Goal: Communication & Community: Answer question/provide support

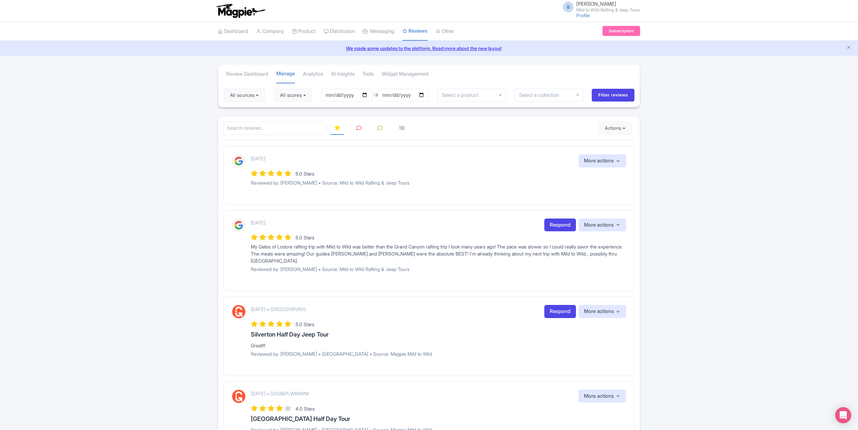
click at [358, 128] on icon at bounding box center [359, 127] width 5 height 5
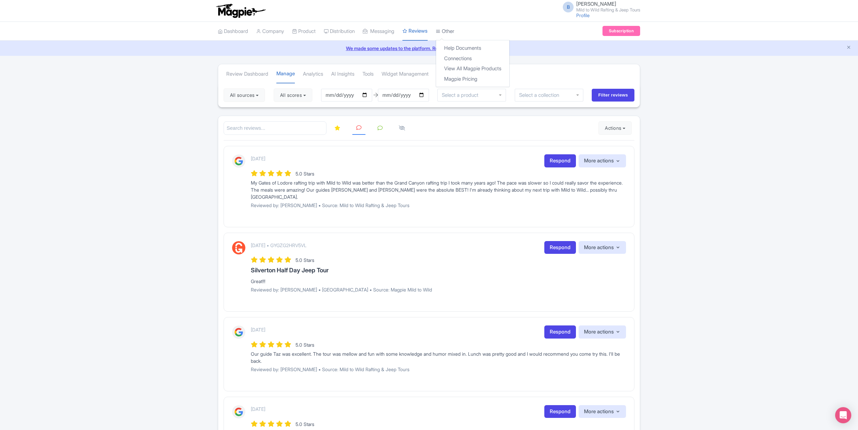
click at [454, 30] on link "Other" at bounding box center [445, 31] width 18 height 18
click at [462, 58] on link "Connections" at bounding box center [472, 58] width 73 height 10
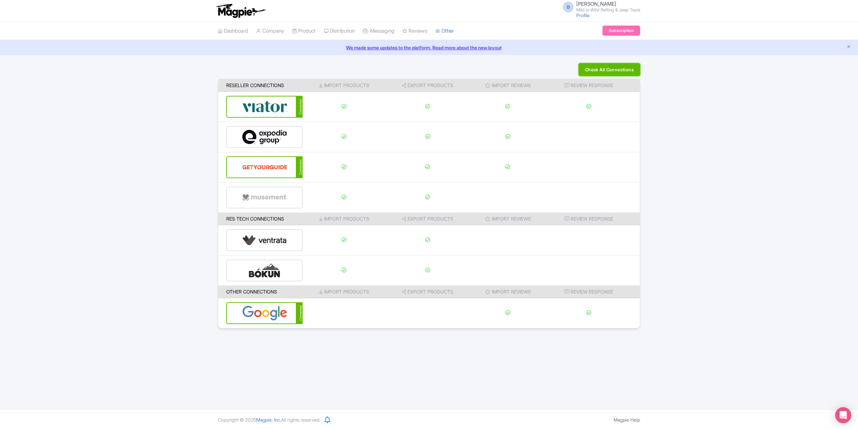
click at [625, 71] on button "Check All Connections" at bounding box center [610, 69] width 62 height 13
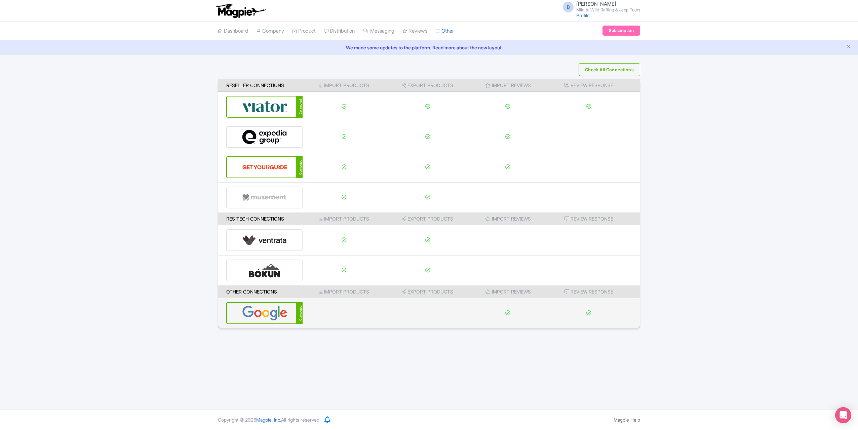
click at [292, 317] on div "Connected" at bounding box center [264, 313] width 76 height 22
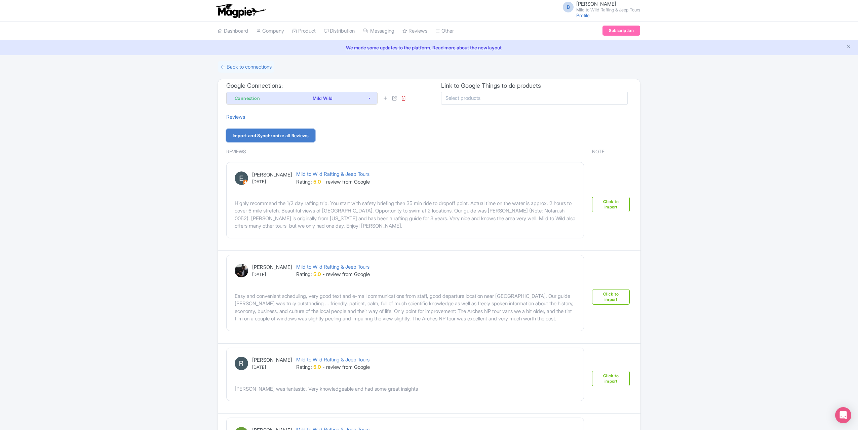
click at [279, 131] on link "Import and Synchronize all Reviews" at bounding box center [270, 135] width 89 height 13
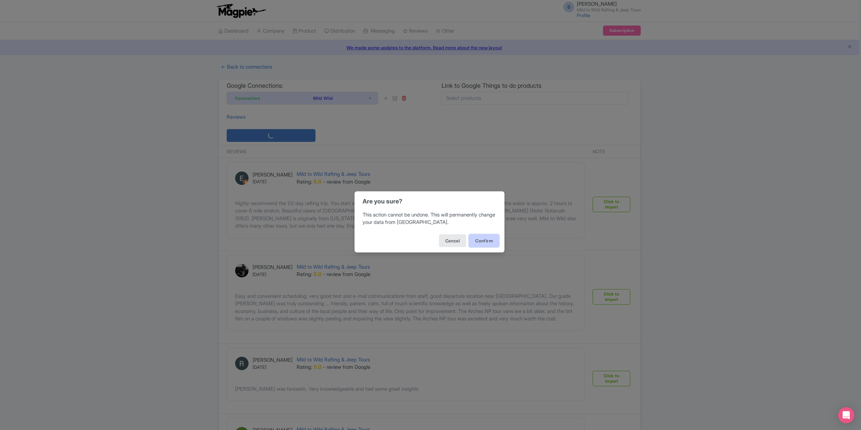
click at [478, 239] on button "Confirm" at bounding box center [484, 240] width 30 height 13
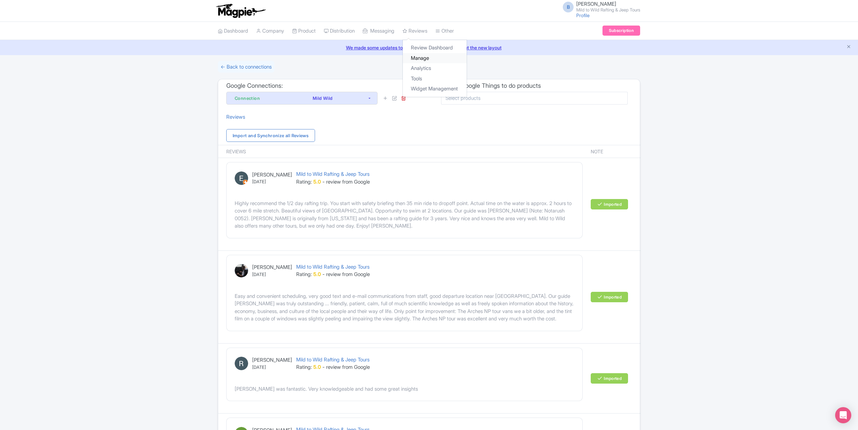
click at [433, 59] on link "Manage" at bounding box center [435, 58] width 64 height 10
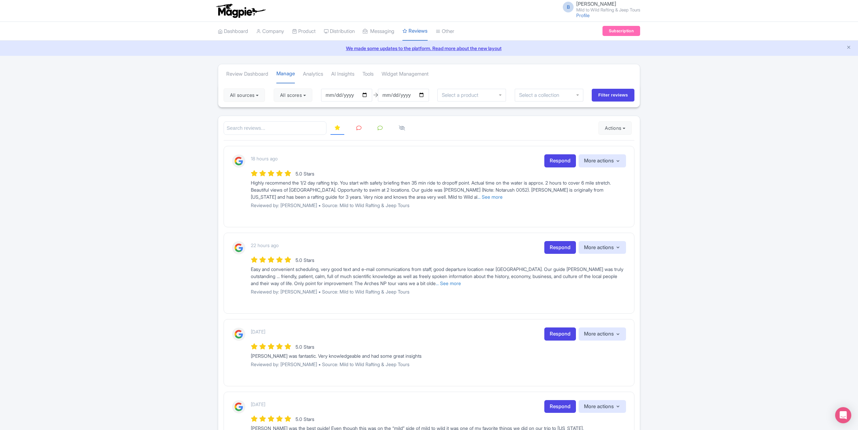
click at [359, 131] on link at bounding box center [359, 128] width 13 height 13
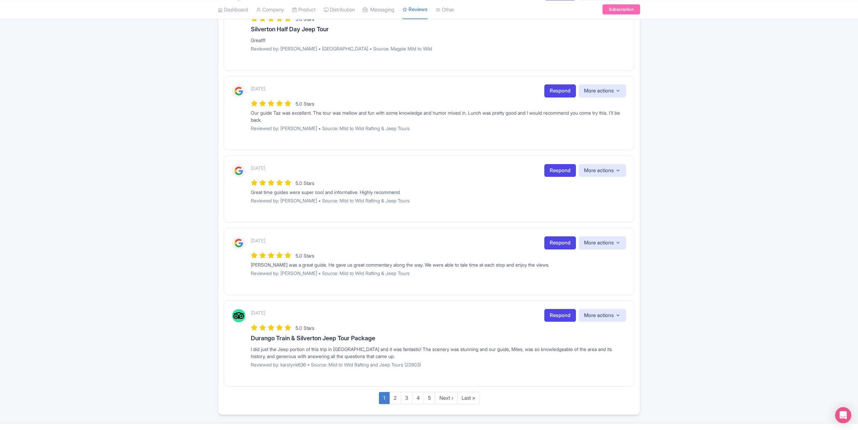
scroll to position [569, 0]
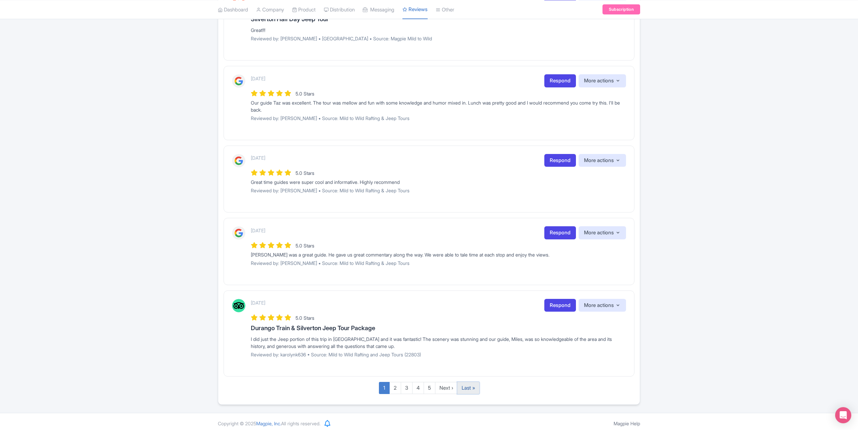
click at [468, 384] on link "Last »" at bounding box center [468, 388] width 22 height 12
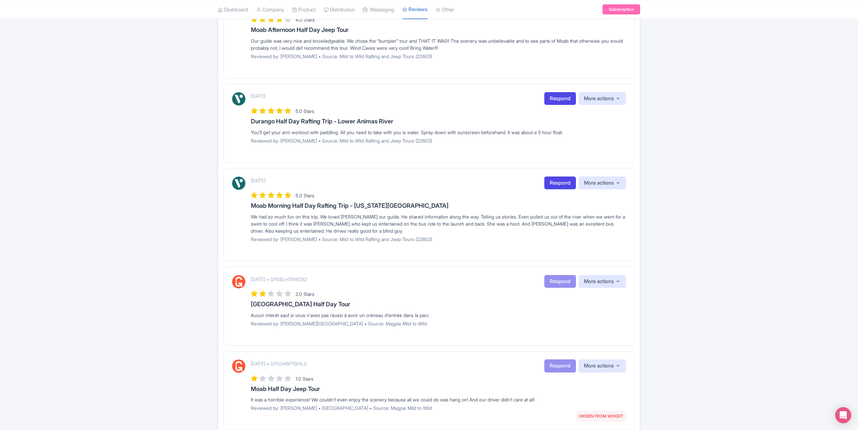
scroll to position [139, 0]
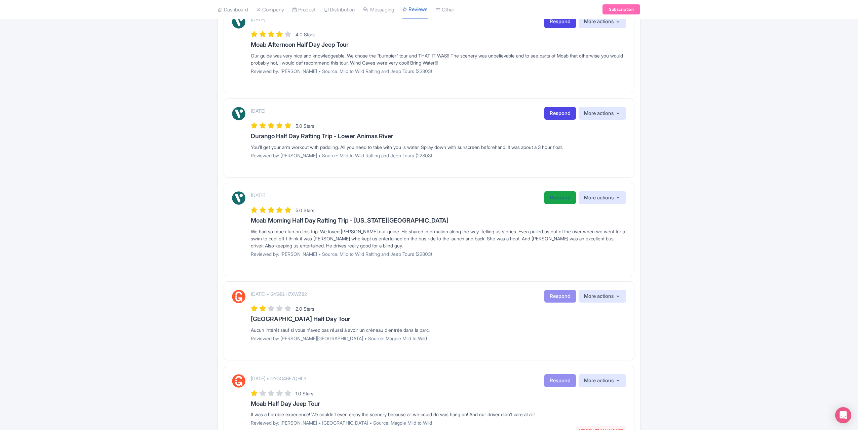
click at [554, 197] on link "Respond" at bounding box center [561, 197] width 32 height 13
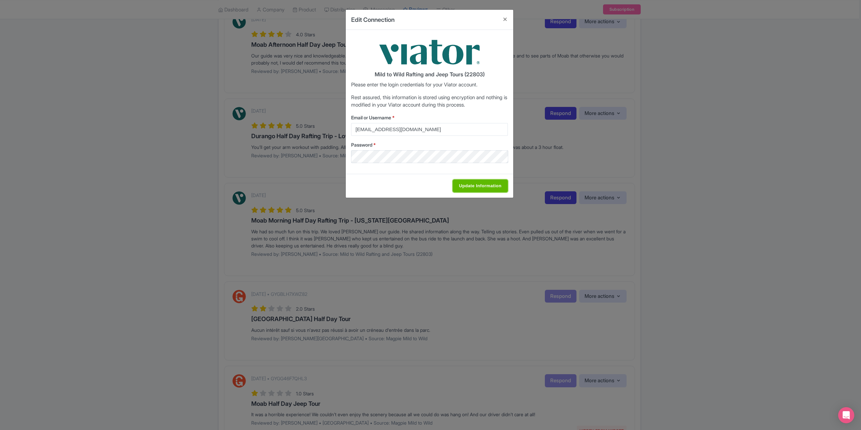
click at [467, 185] on input "Update Information" at bounding box center [480, 186] width 55 height 13
type input "Saving..."
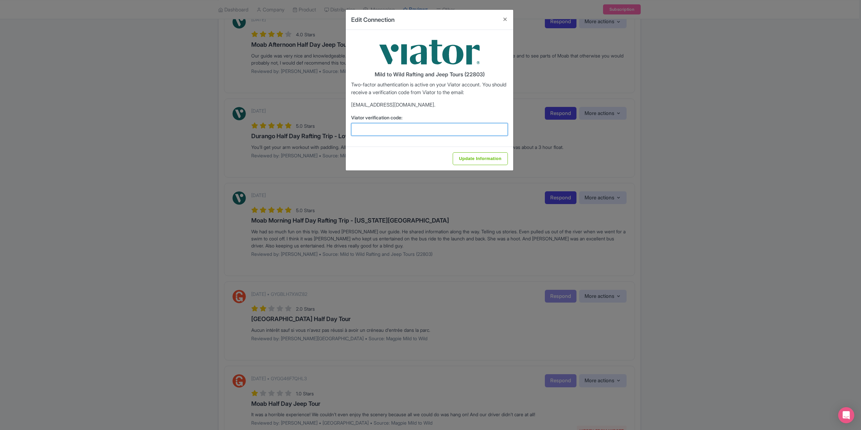
click at [468, 131] on input "Viator verification code:" at bounding box center [429, 129] width 157 height 13
type input "939795"
click at [470, 160] on input "Update Information" at bounding box center [480, 158] width 55 height 13
type input "Update Information"
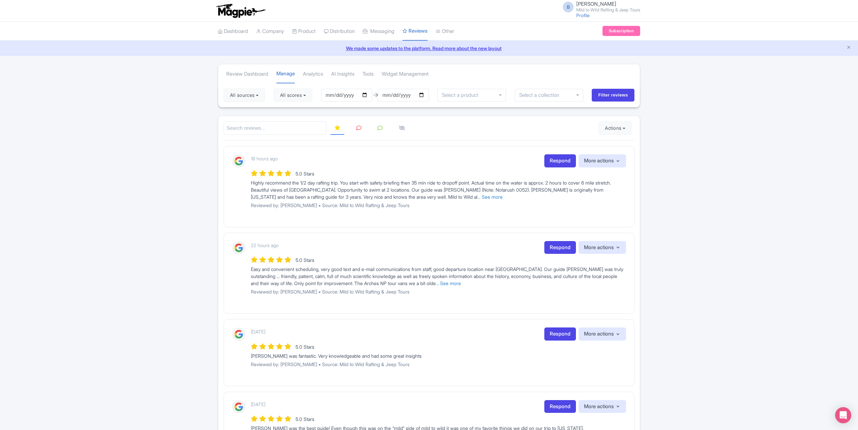
click at [355, 128] on link at bounding box center [359, 128] width 13 height 13
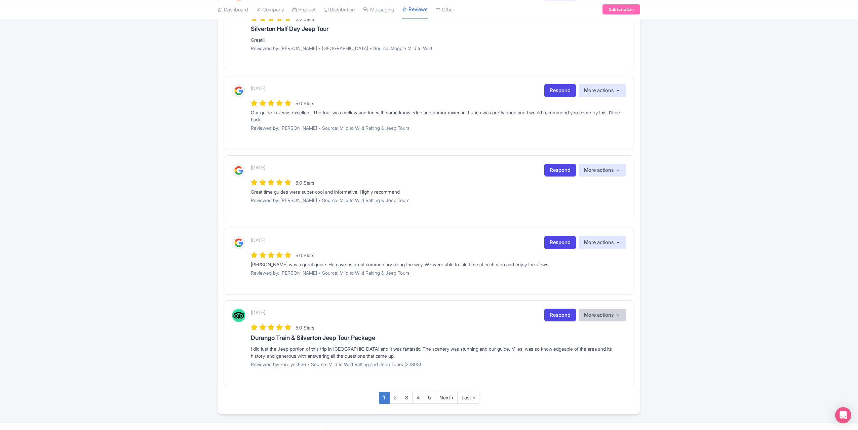
scroll to position [569, 0]
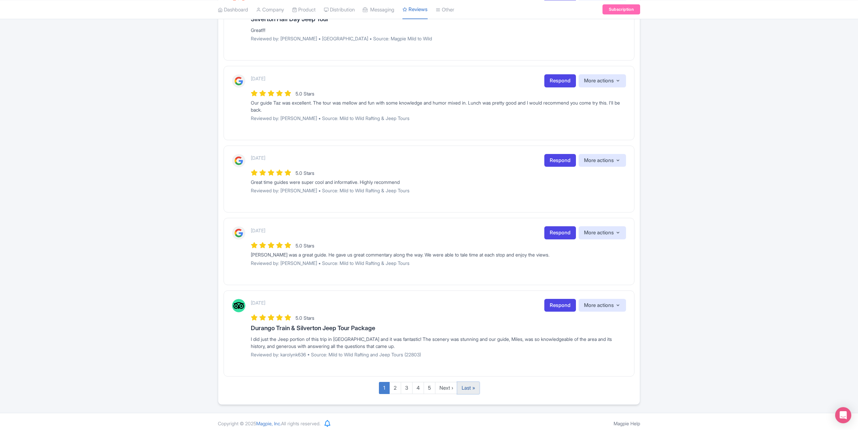
drag, startPoint x: 467, startPoint y: 384, endPoint x: 473, endPoint y: 379, distance: 7.7
click at [467, 383] on link "Last »" at bounding box center [468, 388] width 22 height 12
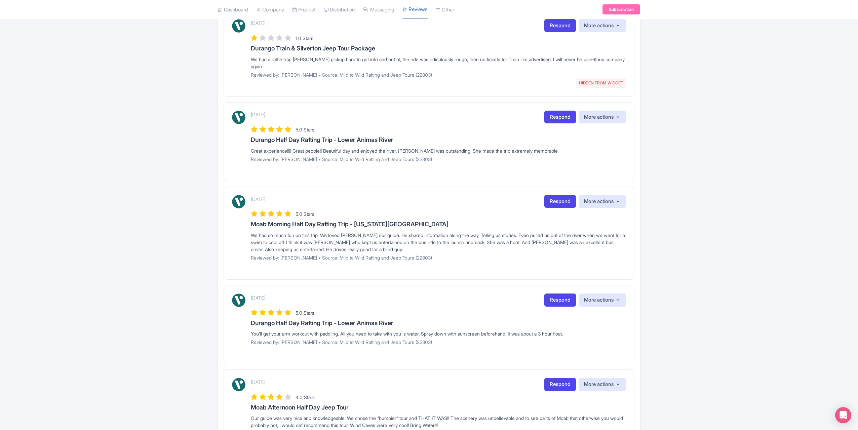
scroll to position [610, 0]
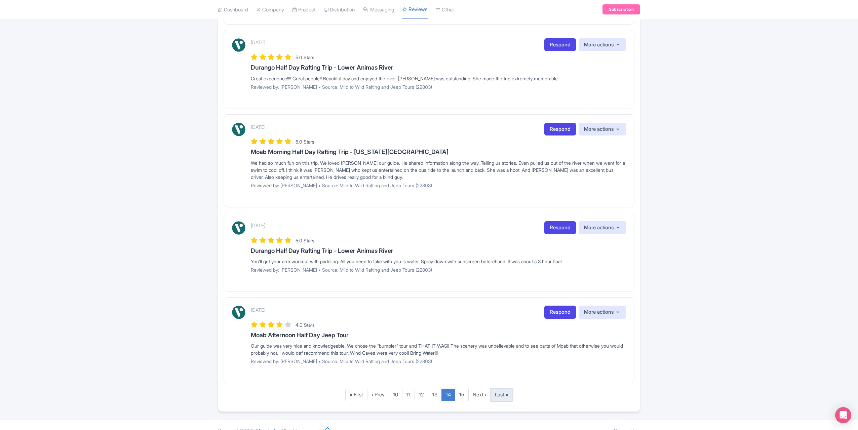
click at [503, 389] on link "Last »" at bounding box center [502, 395] width 22 height 12
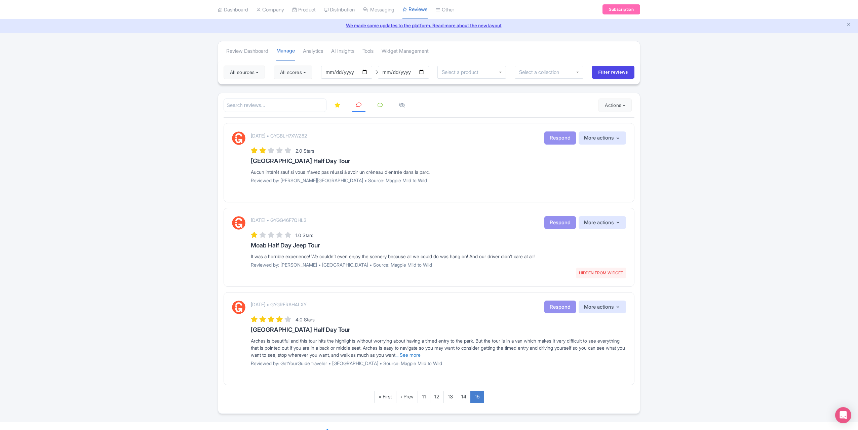
scroll to position [33, 0]
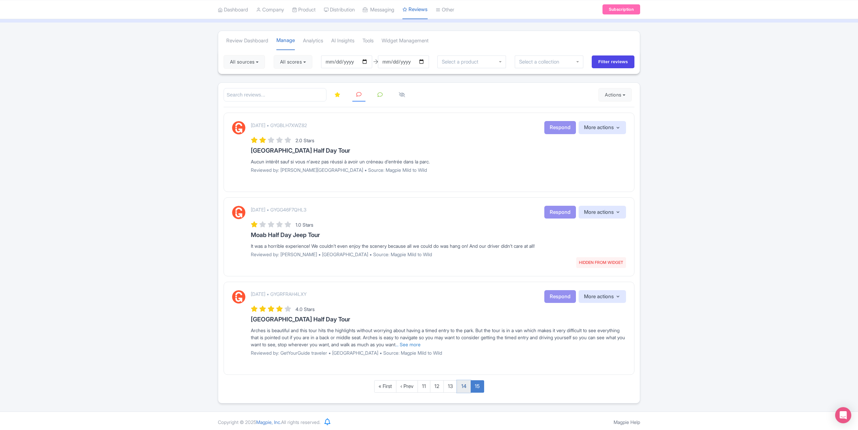
click at [467, 386] on link "14" at bounding box center [464, 386] width 14 height 12
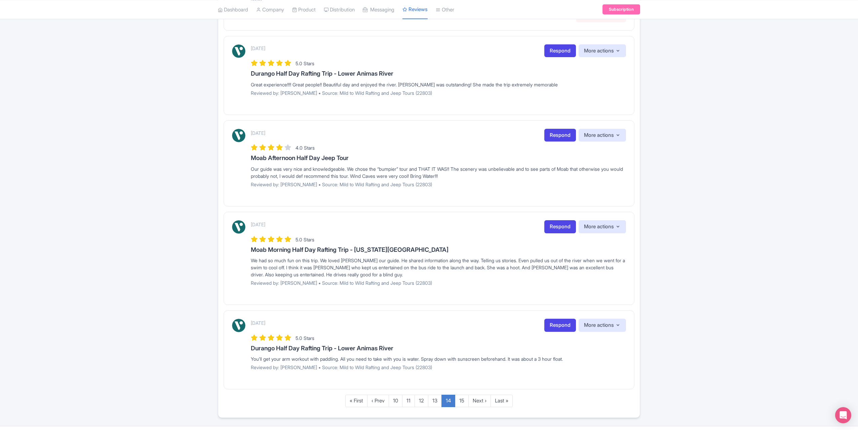
scroll to position [610, 0]
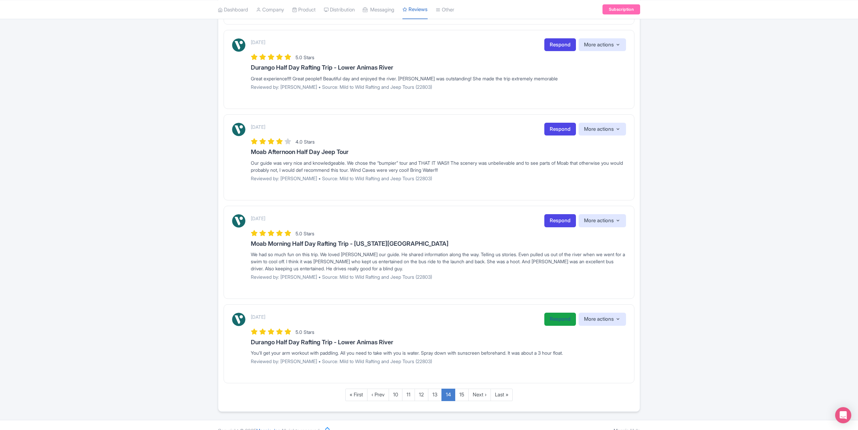
click at [562, 313] on link "Respond" at bounding box center [561, 319] width 32 height 13
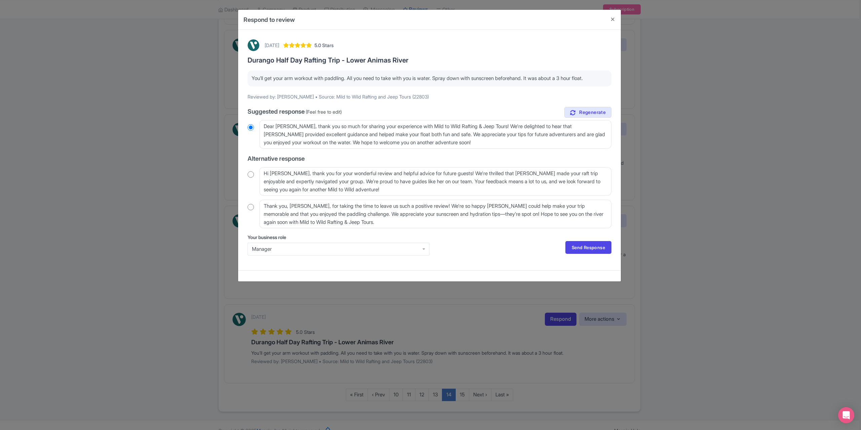
click at [252, 206] on input "radio" at bounding box center [251, 207] width 6 height 7
radio input "true"
drag, startPoint x: 308, startPoint y: 207, endPoint x: 304, endPoint y: 207, distance: 3.7
click at [304, 207] on textarea "Thank you, Alicia_I, for taking the time to leave us such a positive review! We…" at bounding box center [435, 214] width 352 height 29
type textarea "Thank you, Alicia, for taking the time to leave us such a positive review! We'r…"
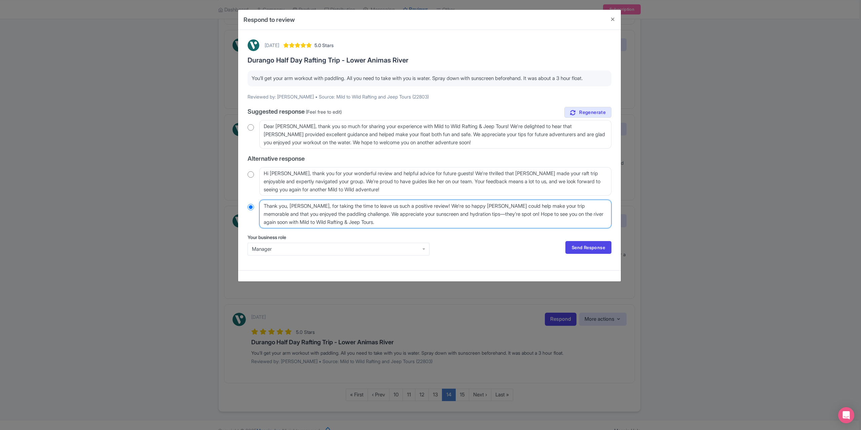
radio input "true"
type textarea "Thank you, Alicia, for taking the time to leave us such a positive review! We'r…"
click at [576, 249] on link "Send Response" at bounding box center [588, 247] width 46 height 13
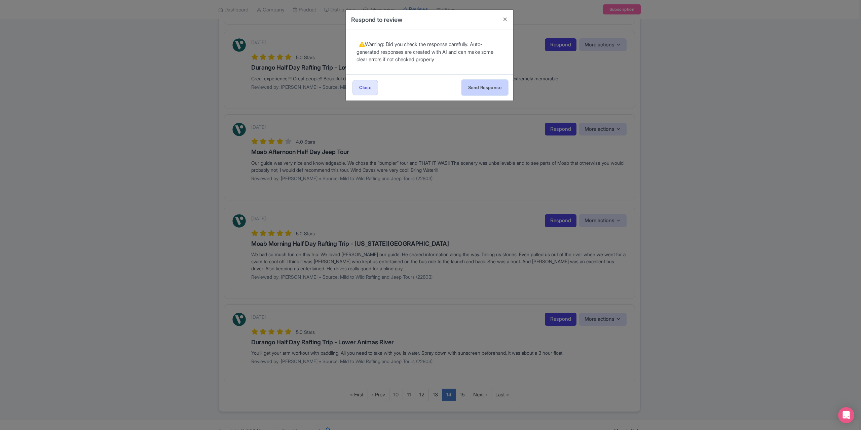
click at [480, 85] on button "Send Response" at bounding box center [485, 87] width 46 height 15
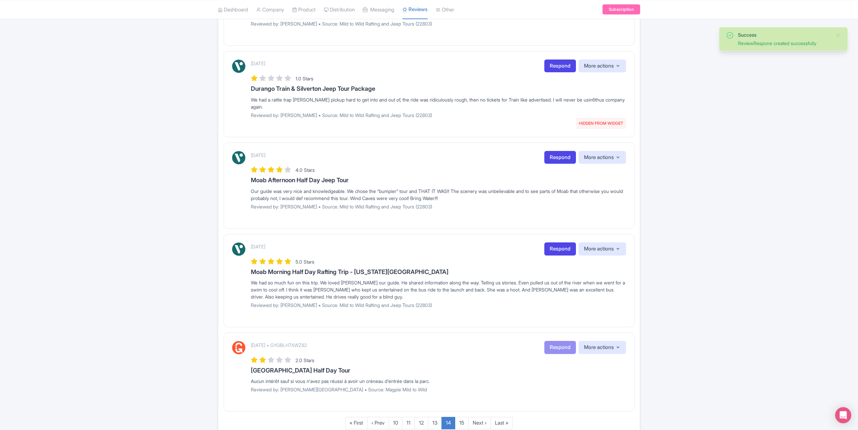
scroll to position [610, 0]
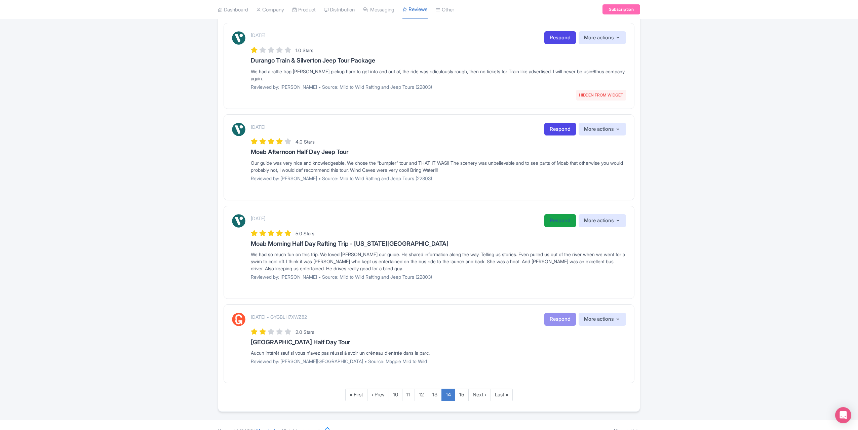
click at [556, 214] on link "Respond" at bounding box center [561, 220] width 32 height 13
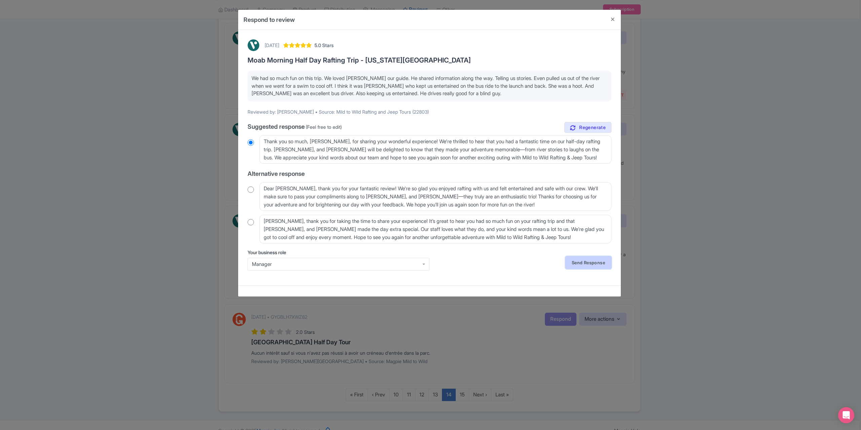
click at [587, 267] on link "Send Response" at bounding box center [588, 262] width 46 height 13
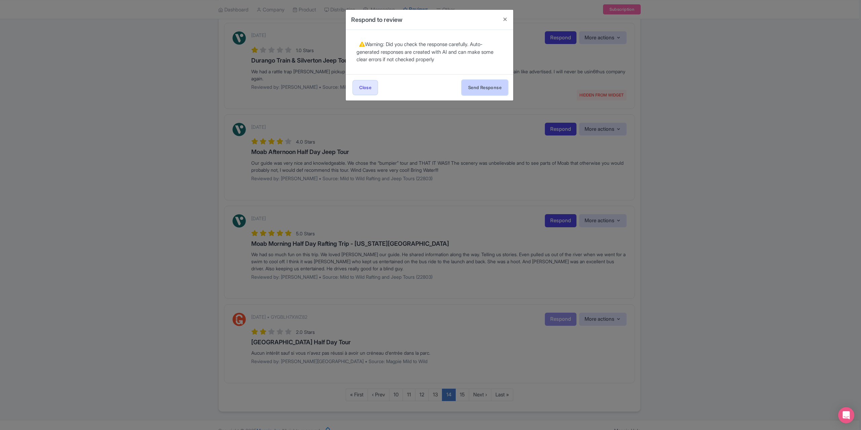
click at [495, 84] on button "Send Response" at bounding box center [485, 87] width 46 height 15
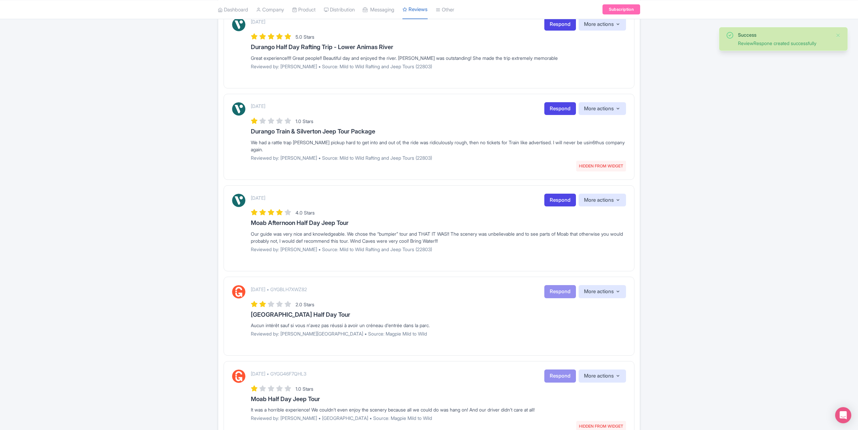
scroll to position [596, 0]
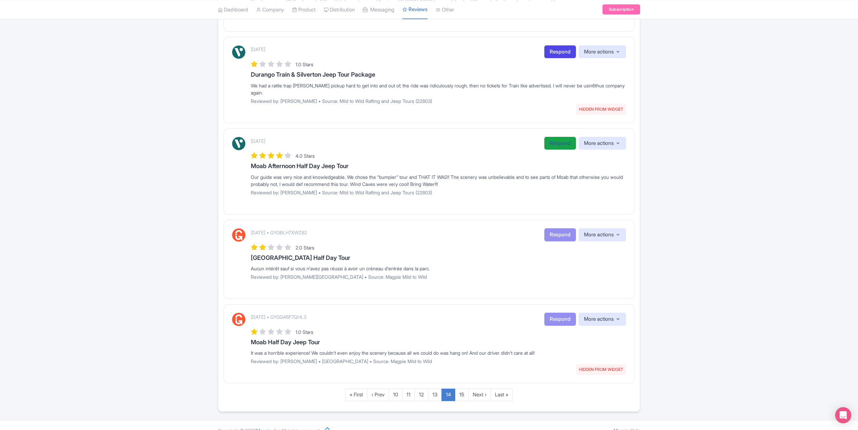
click at [560, 140] on link "Respond" at bounding box center [561, 143] width 32 height 13
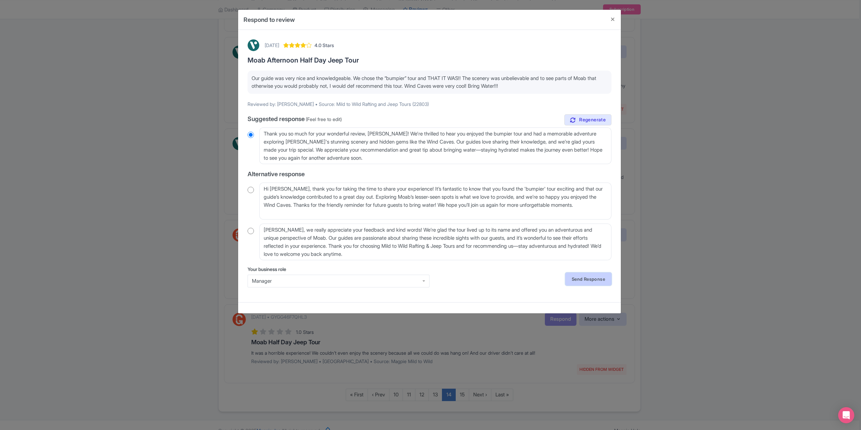
click at [598, 284] on link "Send Response" at bounding box center [588, 279] width 46 height 13
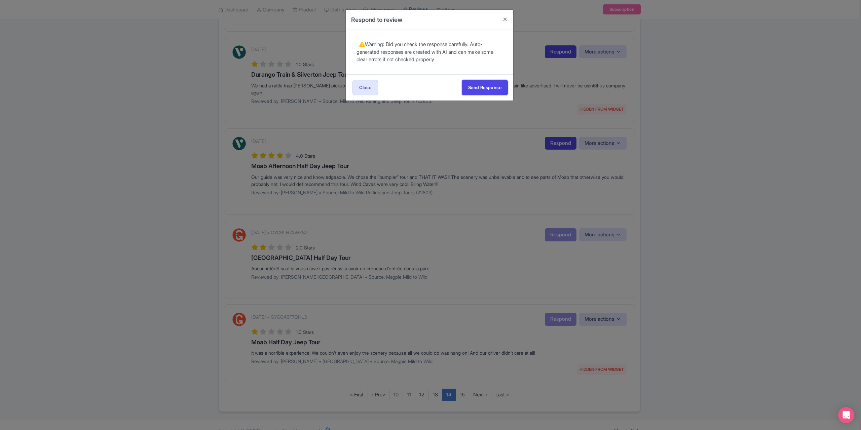
drag, startPoint x: 482, startPoint y: 89, endPoint x: 482, endPoint y: 96, distance: 6.4
click at [482, 89] on button "Send Response" at bounding box center [485, 87] width 46 height 15
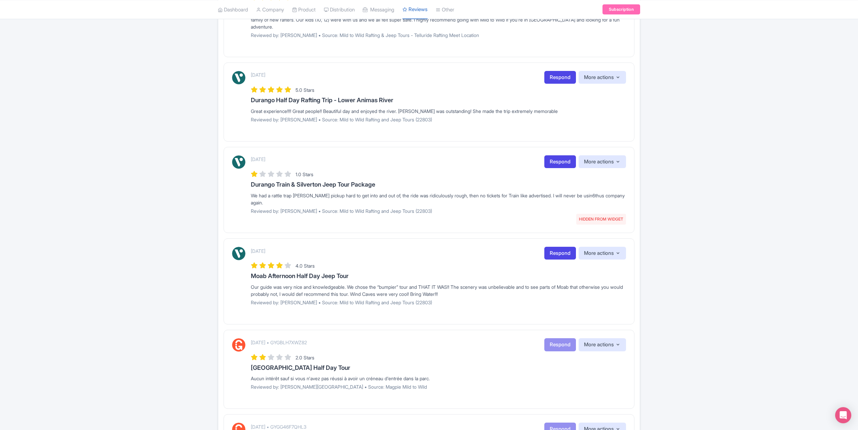
scroll to position [529, 0]
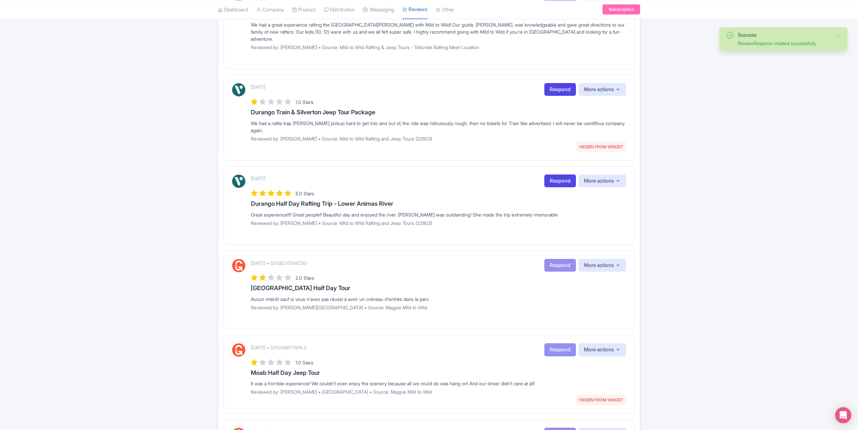
scroll to position [435, 0]
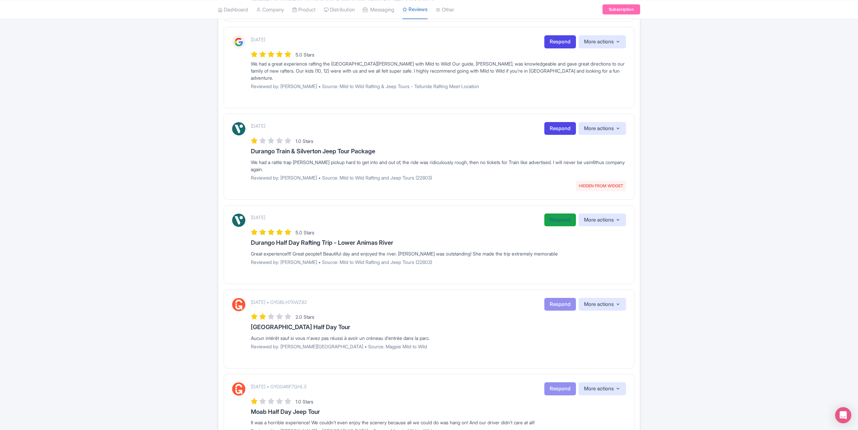
click at [551, 214] on link "Respond" at bounding box center [561, 220] width 32 height 13
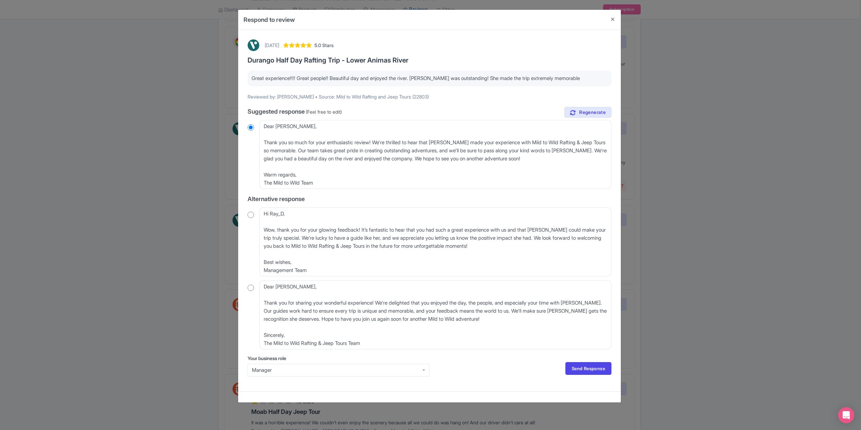
click at [250, 287] on input "radio" at bounding box center [251, 288] width 6 height 7
radio input "true"
click at [297, 290] on textarea "Dear Ray_D, Thank you for sharing your wonderful experience! We're delighted th…" at bounding box center [435, 315] width 352 height 69
drag, startPoint x: 296, startPoint y: 289, endPoint x: 265, endPoint y: 285, distance: 31.5
click at [265, 285] on textarea "Dear Ray_D, Thank you for sharing your wonderful experience! We're delighted th…" at bounding box center [435, 315] width 352 height 69
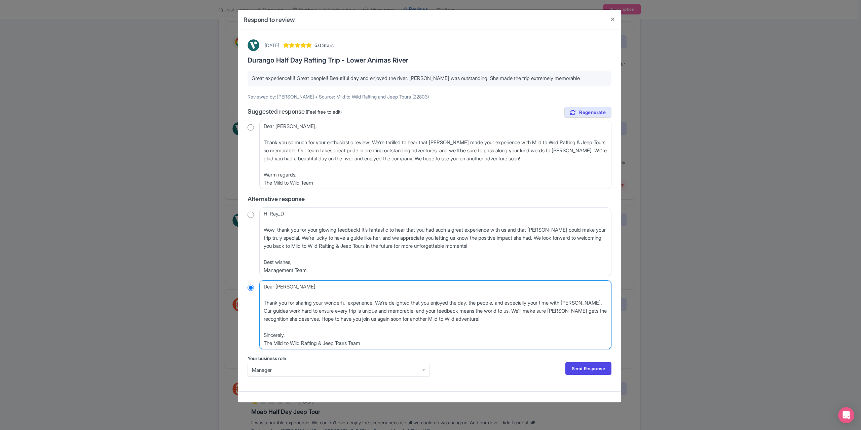
type textarea "Thank you for sharing your wonderful experience! We're delighted that you enjoy…"
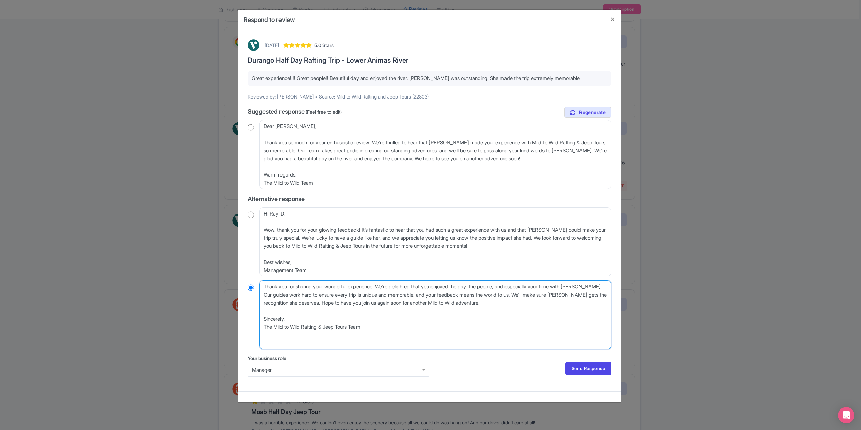
radio input "true"
click at [264, 300] on textarea "Dear Ray_D, Thank you for sharing your wonderful experience! We're delighted th…" at bounding box center [435, 315] width 352 height 69
type textarea "Thank you for sharing your wonderful experience! We're delighted that you enjoy…"
radio input "true"
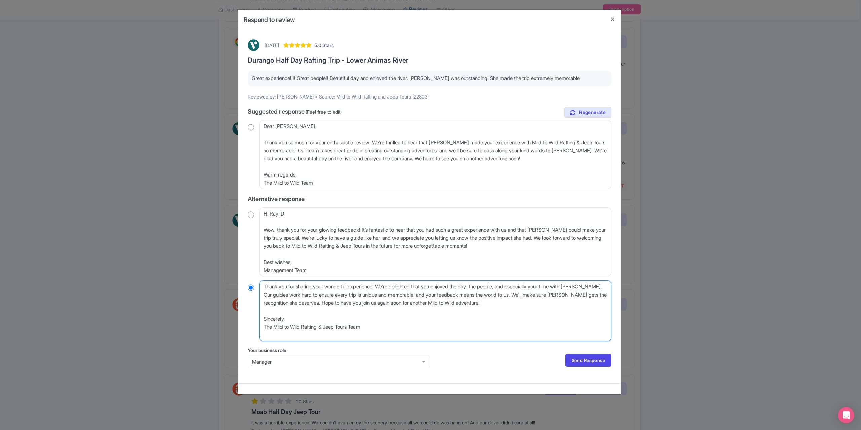
type textarea "Thank you for sharing your wonderful experience! We're delighted that you enjoy…"
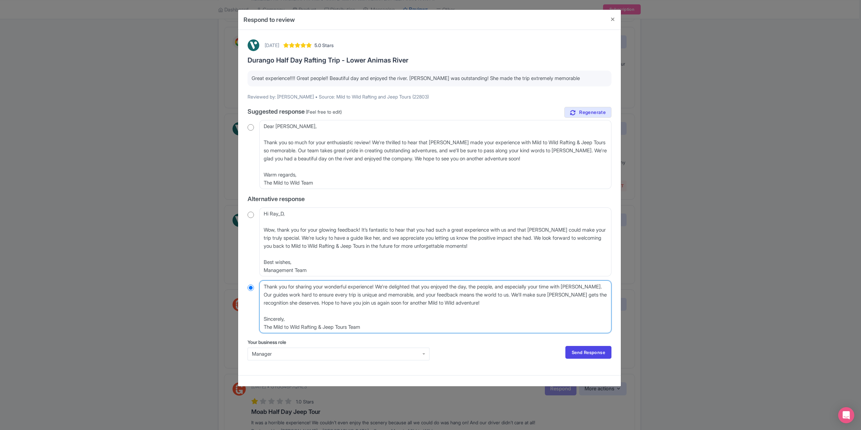
radio input "true"
type textarea "Thank you for sharing your wonderful experience! We're delighted that you enjoy…"
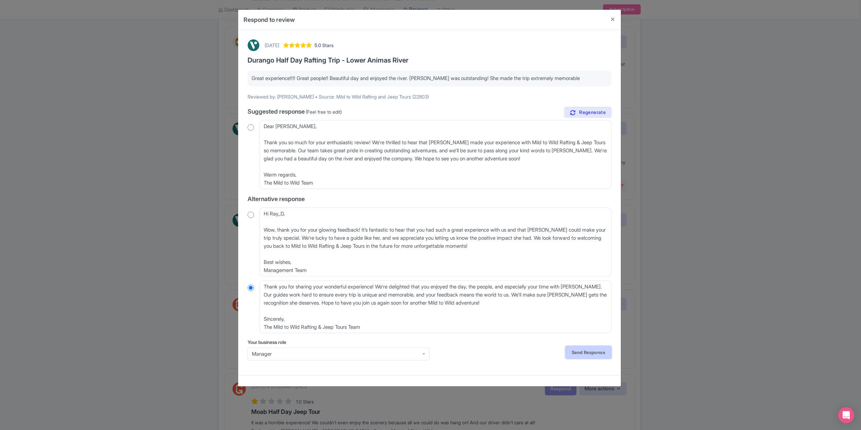
click at [587, 353] on link "Send Response" at bounding box center [588, 352] width 46 height 13
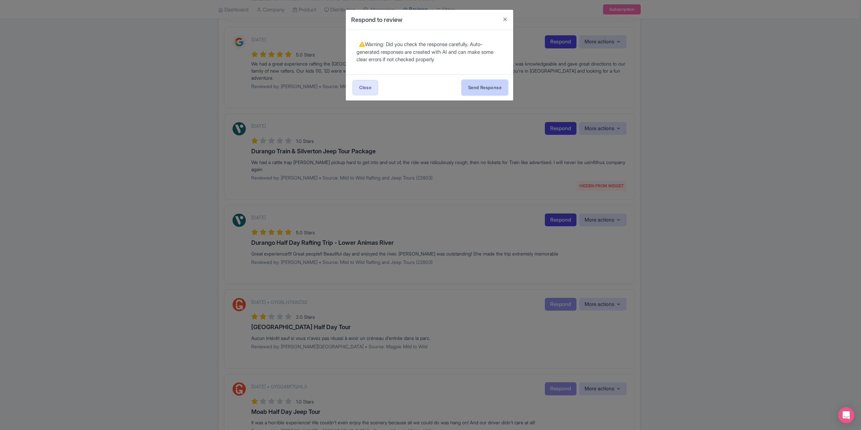
click at [482, 84] on button "Send Response" at bounding box center [485, 87] width 46 height 15
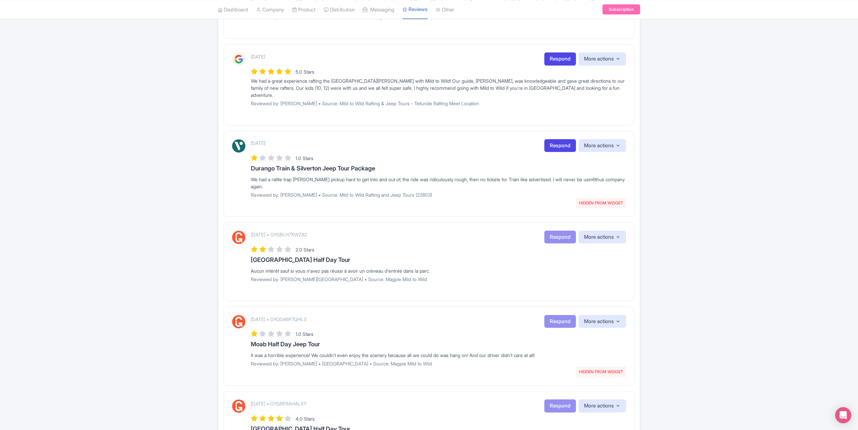
scroll to position [384, 0]
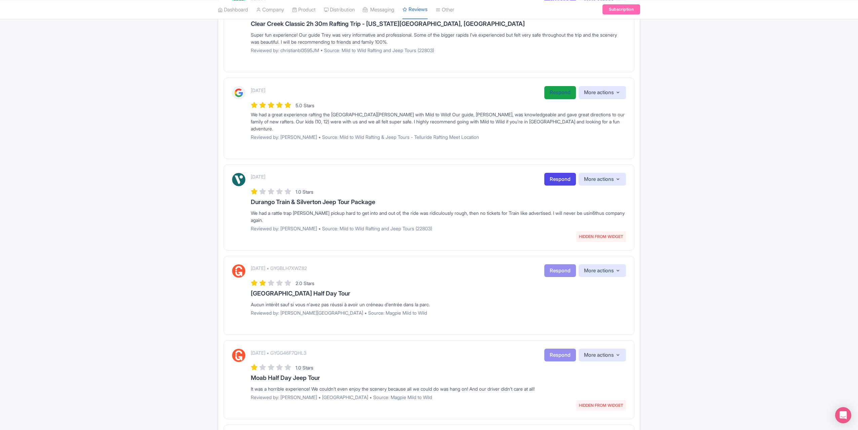
click at [550, 95] on link "Respond" at bounding box center [561, 92] width 32 height 13
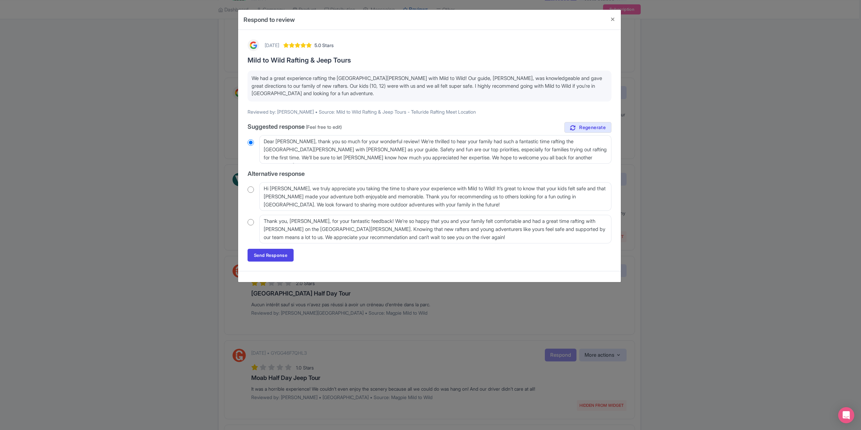
click at [251, 222] on input "radio" at bounding box center [251, 222] width 6 height 7
radio input "true"
click at [272, 257] on link "Send Response" at bounding box center [271, 255] width 46 height 13
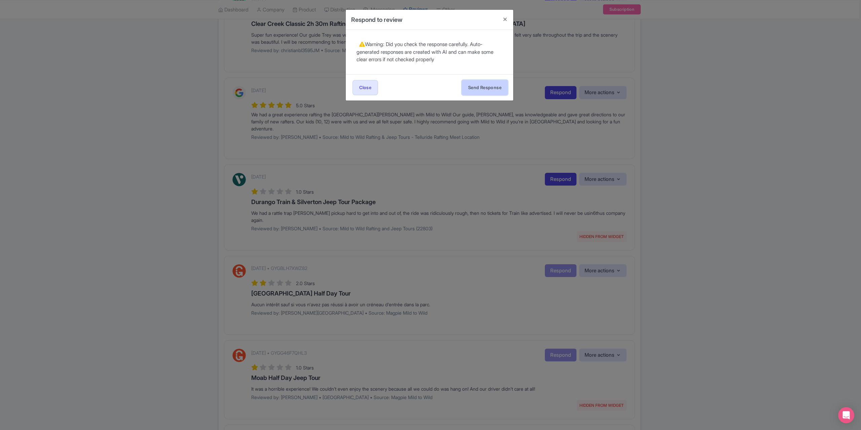
click at [479, 89] on button "Send Response" at bounding box center [485, 87] width 46 height 15
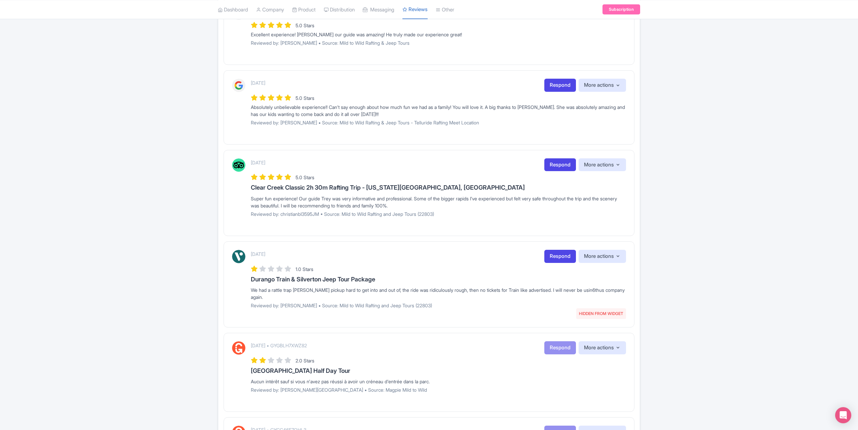
scroll to position [269, 0]
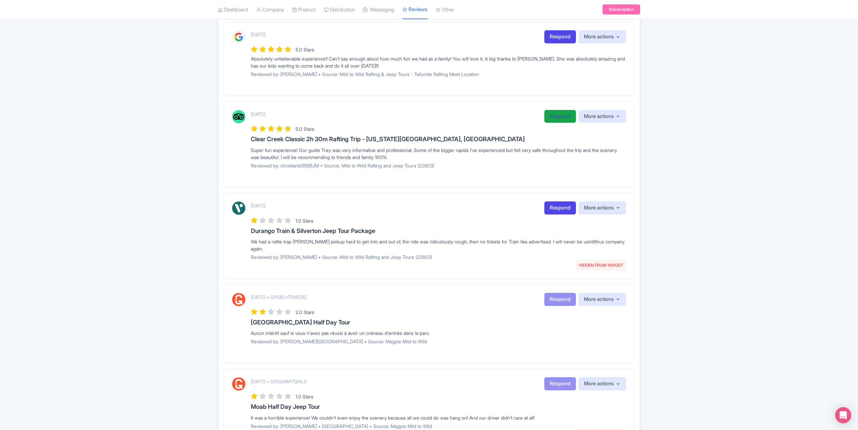
drag, startPoint x: 548, startPoint y: 114, endPoint x: 546, endPoint y: 118, distance: 4.4
click at [548, 114] on link "Respond" at bounding box center [561, 116] width 32 height 13
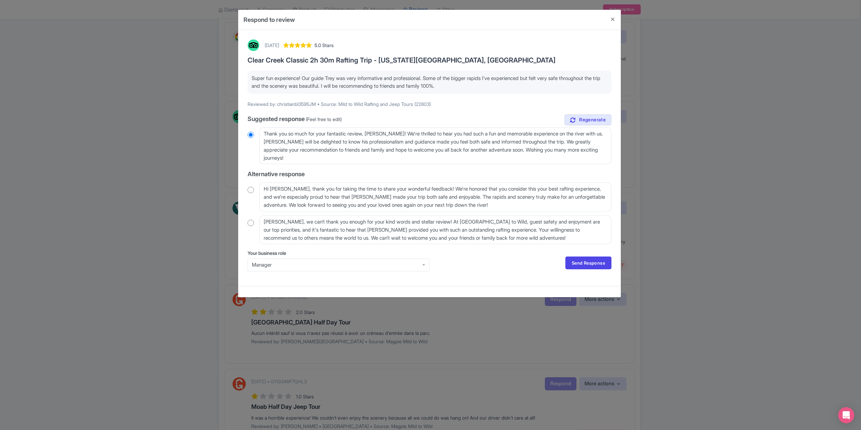
click at [251, 225] on input "radio" at bounding box center [251, 223] width 6 height 7
radio input "true"
click at [253, 134] on input "radio" at bounding box center [251, 135] width 6 height 7
radio input "true"
click at [253, 134] on input "radio" at bounding box center [251, 135] width 6 height 7
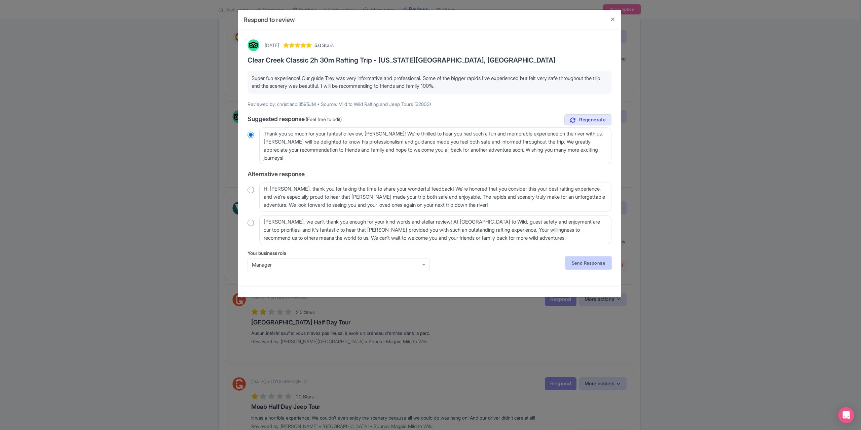
click at [581, 260] on link "Send Response" at bounding box center [588, 263] width 46 height 13
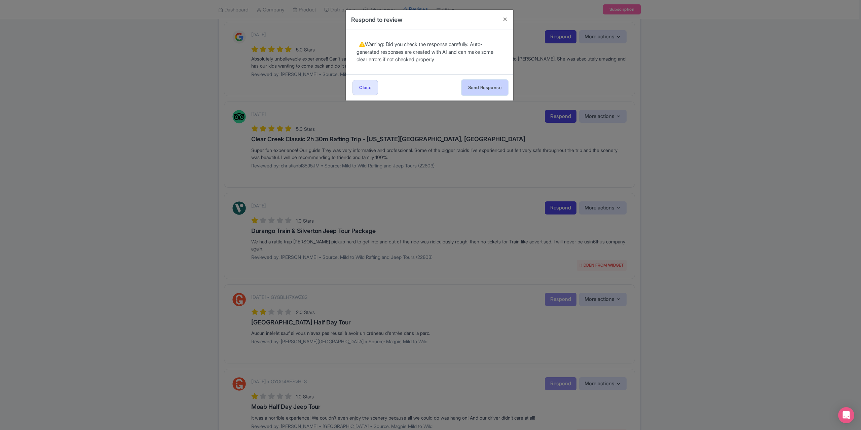
click at [482, 81] on button "Send Response" at bounding box center [485, 87] width 46 height 15
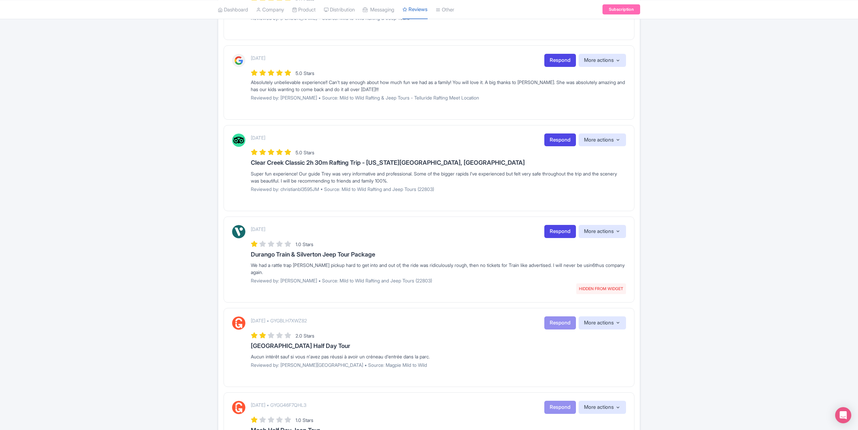
scroll to position [235, 0]
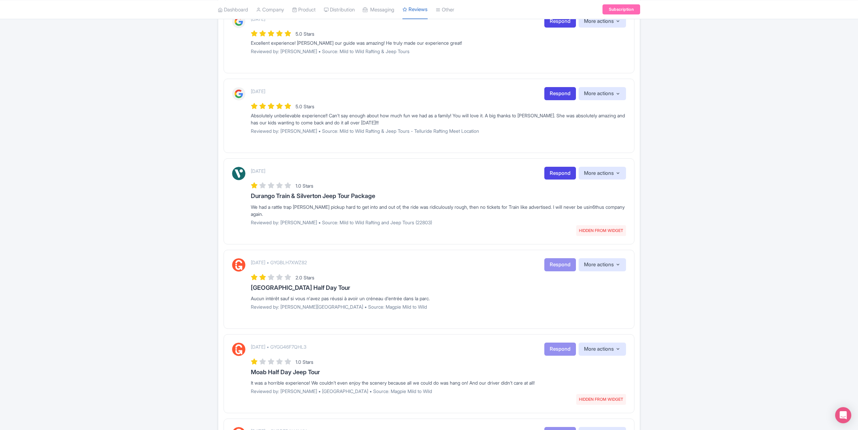
scroll to position [202, 0]
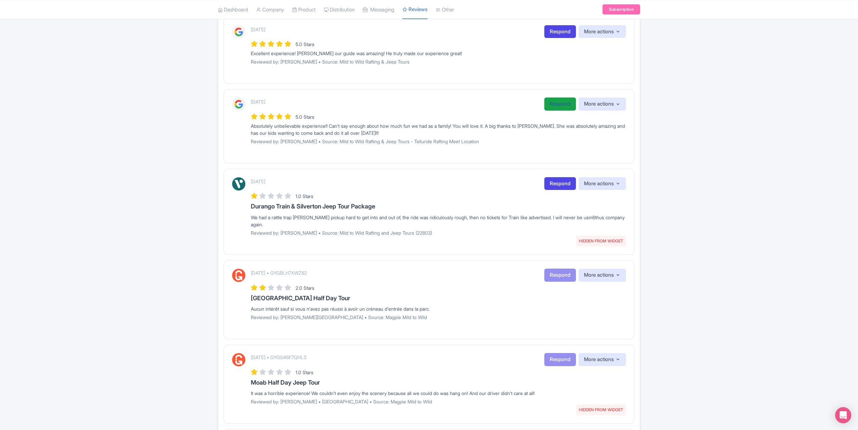
click at [554, 103] on link "Respond" at bounding box center [561, 104] width 32 height 13
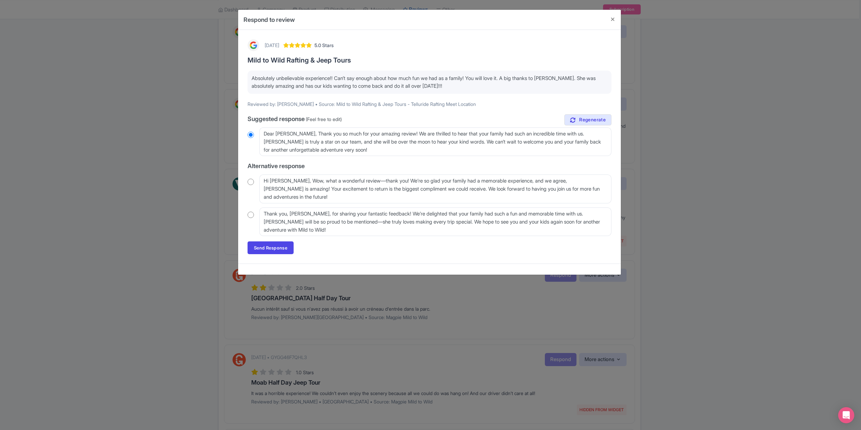
click at [248, 214] on input "radio" at bounding box center [251, 215] width 6 height 7
radio input "true"
click at [291, 251] on link "Send Response" at bounding box center [271, 248] width 46 height 13
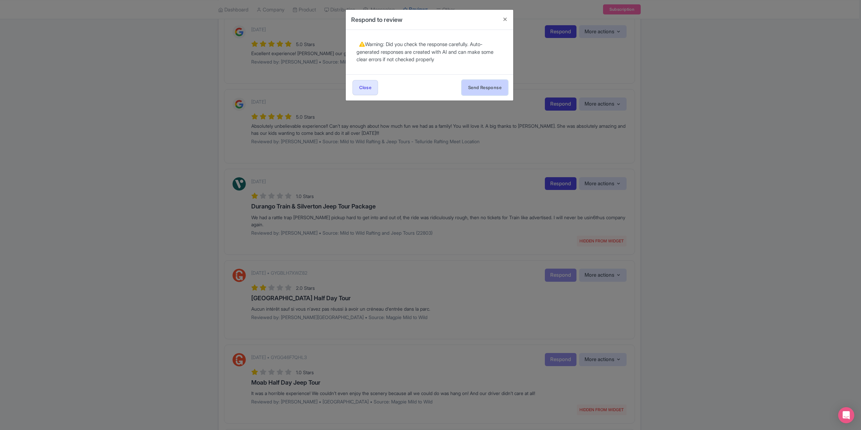
click at [481, 89] on button "Send Response" at bounding box center [485, 87] width 46 height 15
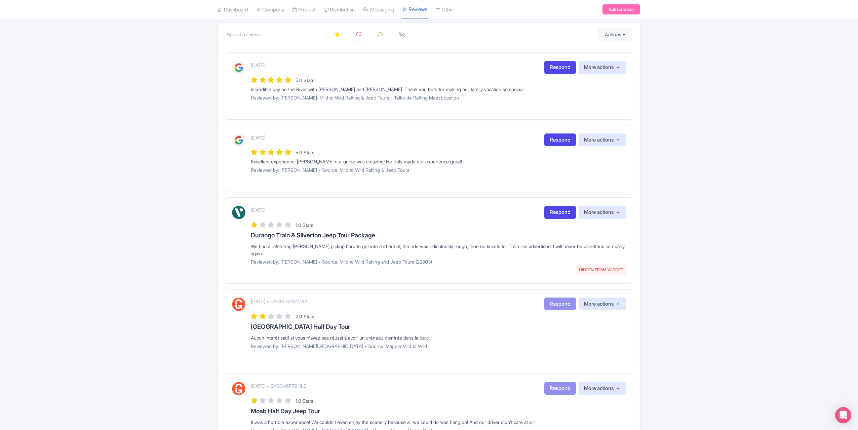
scroll to position [67, 0]
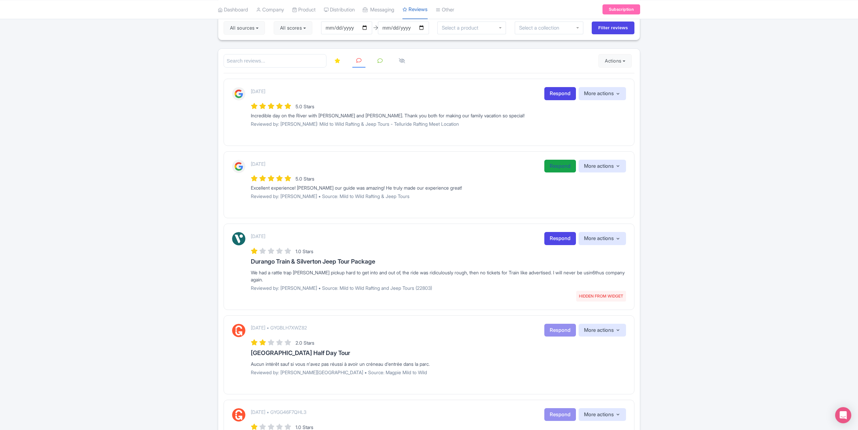
click at [557, 168] on link "Respond" at bounding box center [561, 166] width 32 height 13
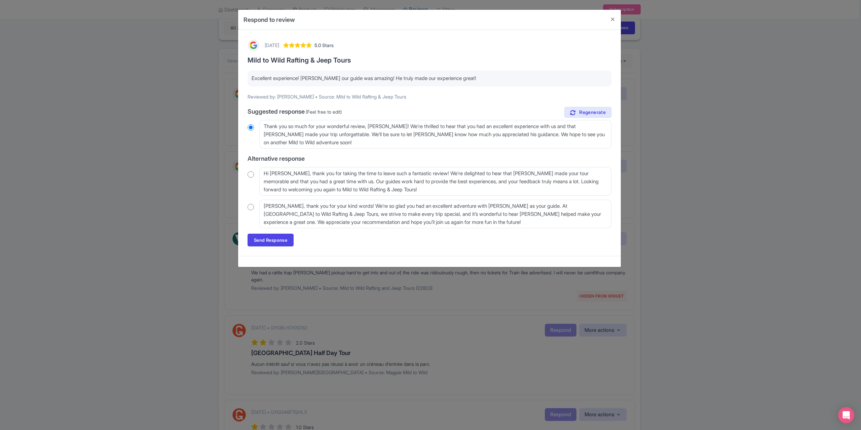
click at [251, 207] on input "radio" at bounding box center [251, 207] width 6 height 7
radio input "true"
click at [259, 237] on link "Send Response" at bounding box center [271, 240] width 46 height 13
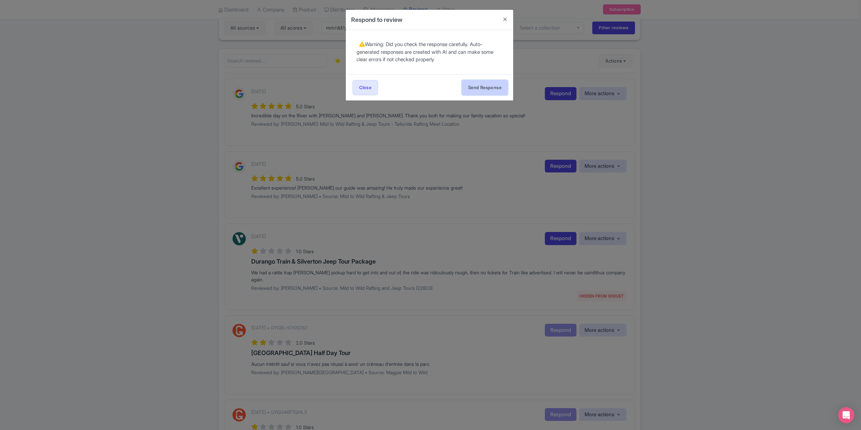
click at [473, 88] on button "Send Response" at bounding box center [485, 87] width 46 height 15
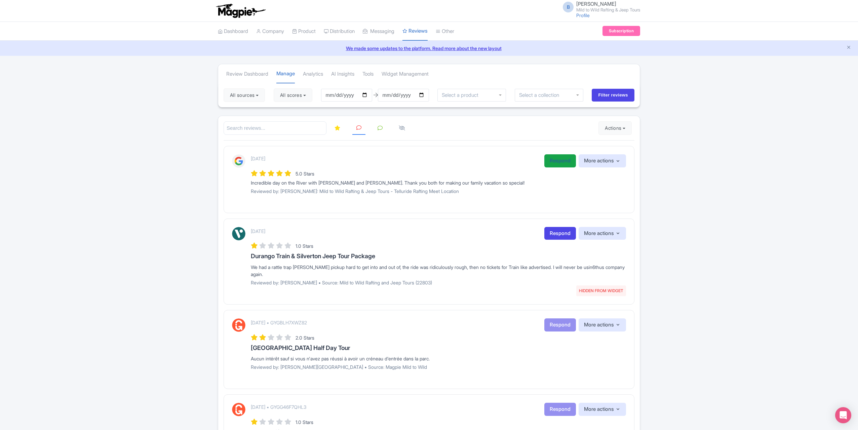
click at [553, 156] on link "Respond" at bounding box center [561, 160] width 32 height 13
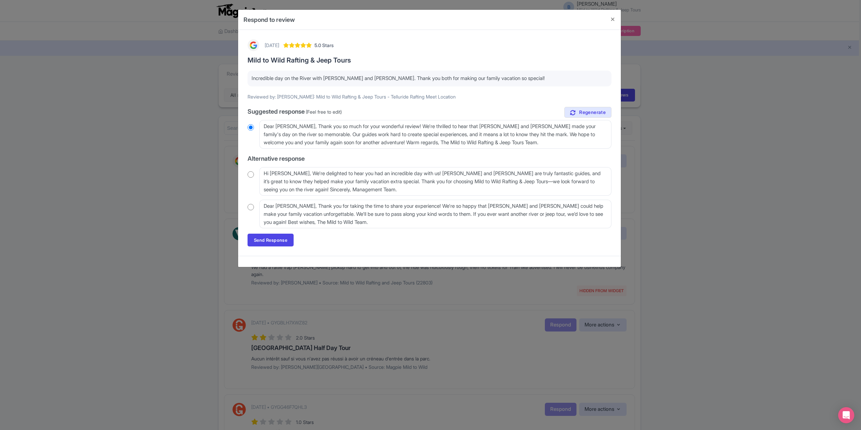
click at [249, 174] on input "radio" at bounding box center [251, 174] width 6 height 7
radio input "true"
click at [264, 241] on link "Send Response" at bounding box center [271, 240] width 46 height 13
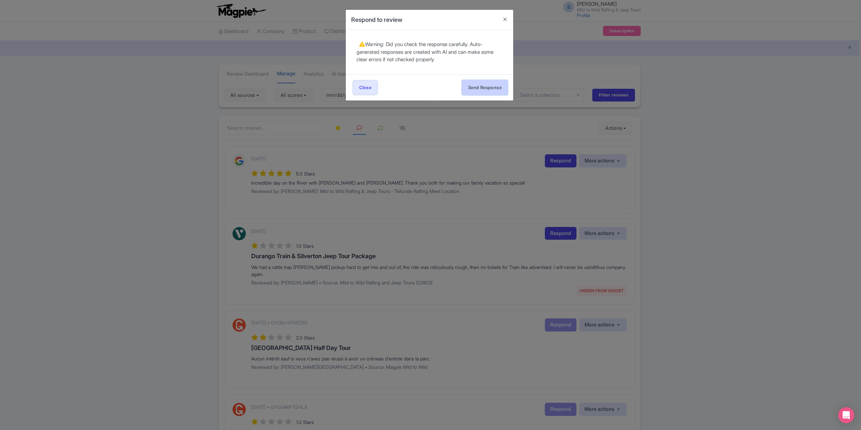
click at [470, 90] on button "Send Response" at bounding box center [485, 87] width 46 height 15
